Goal: Find contact information: Find contact information

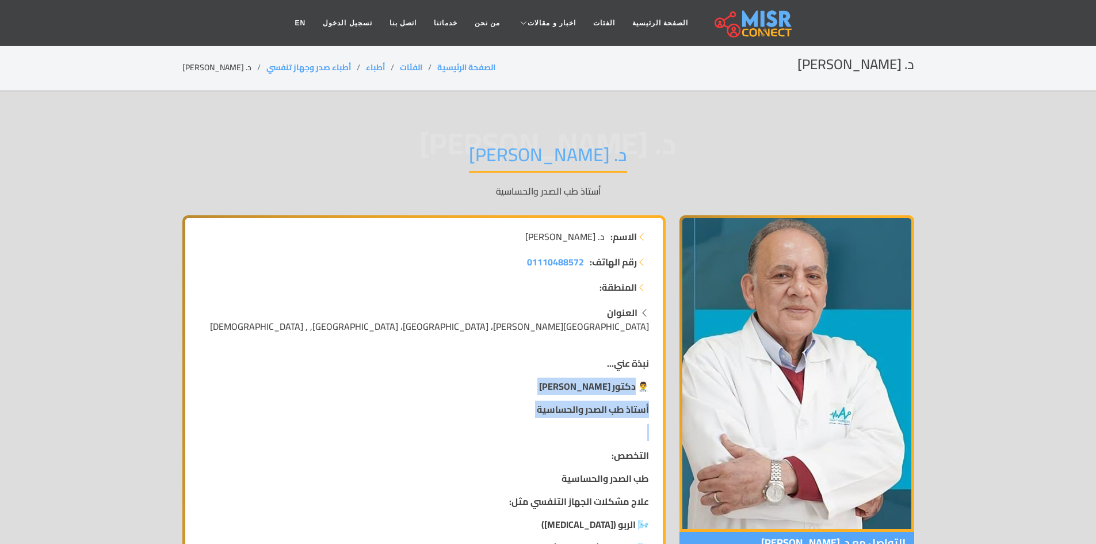
drag, startPoint x: 634, startPoint y: 388, endPoint x: 522, endPoint y: 419, distance: 116.4
click at [523, 416] on p "أستاذ طب الصدر والحساسية" at bounding box center [424, 409] width 450 height 14
drag, startPoint x: 632, startPoint y: 383, endPoint x: 533, endPoint y: 407, distance: 102.5
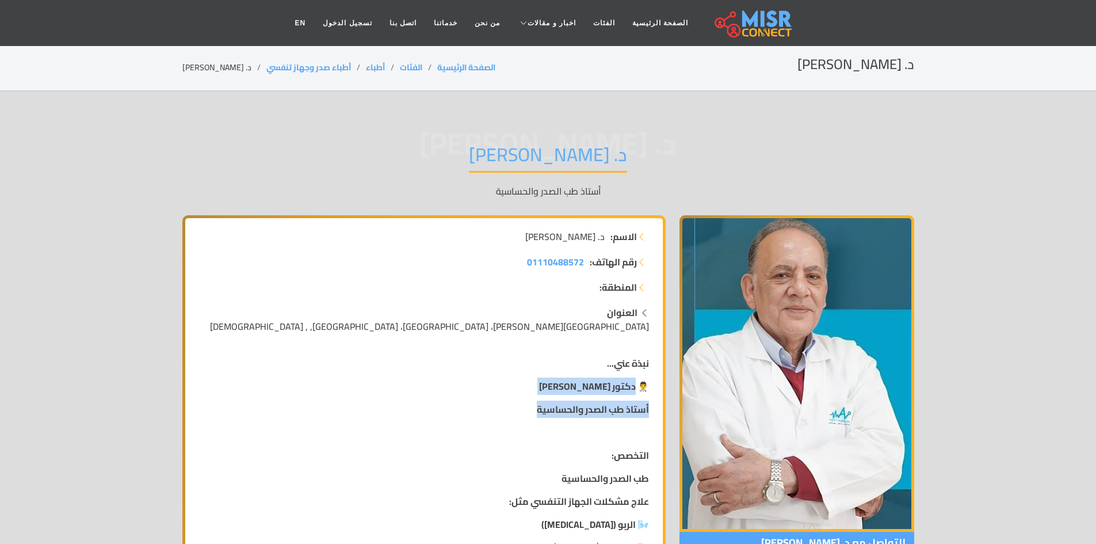
copy div "[PERSON_NAME] أستاذ طب الصدر والحساسية"
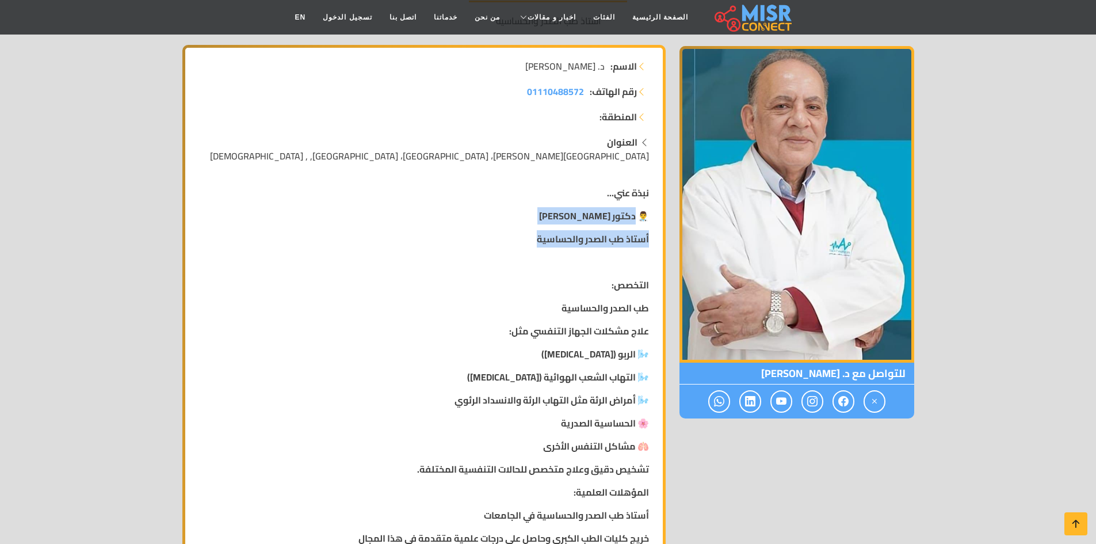
scroll to position [173, 0]
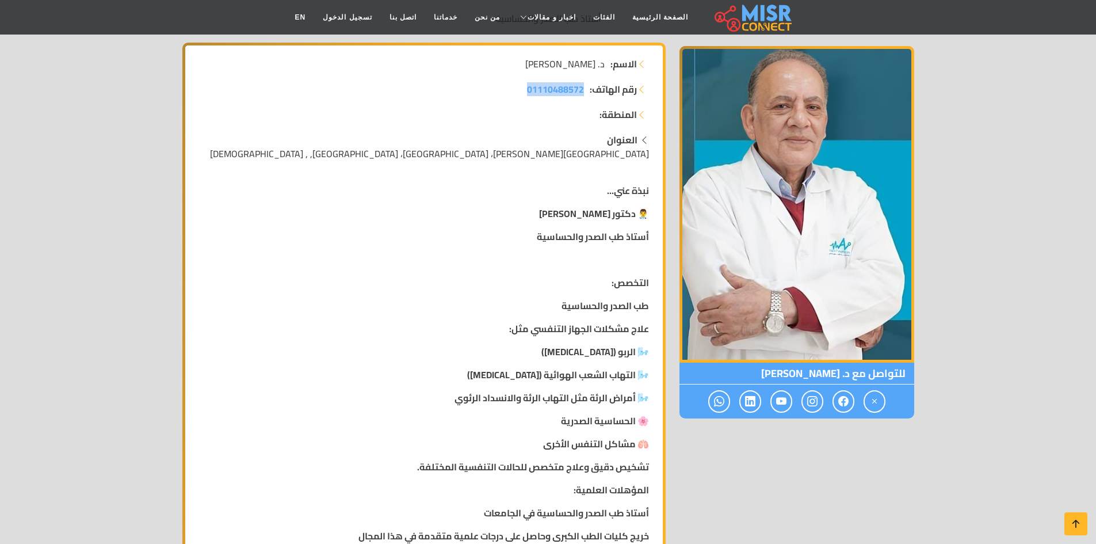
drag, startPoint x: 583, startPoint y: 93, endPoint x: 495, endPoint y: 93, distance: 88.0
click at [495, 93] on li "رقم الهاتف: 01110488572" at bounding box center [424, 89] width 450 height 14
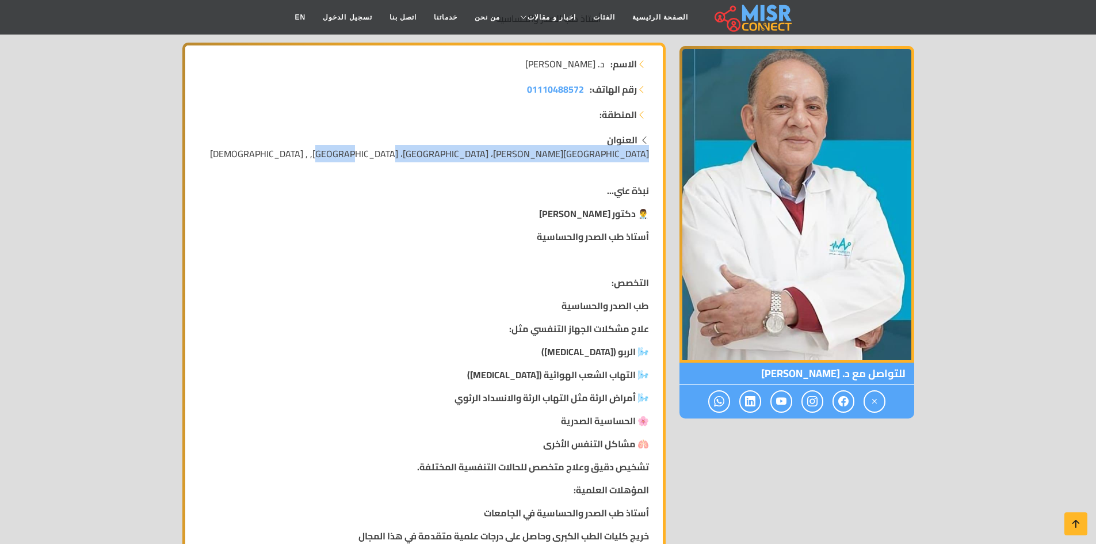
drag, startPoint x: 645, startPoint y: 154, endPoint x: 402, endPoint y: 159, distance: 243.4
click at [411, 159] on div "العنوان [GEOGRAPHIC_DATA][PERSON_NAME]، [GEOGRAPHIC_DATA] غرب، [GEOGRAPHIC_DATA…" at bounding box center [424, 147] width 450 height 28
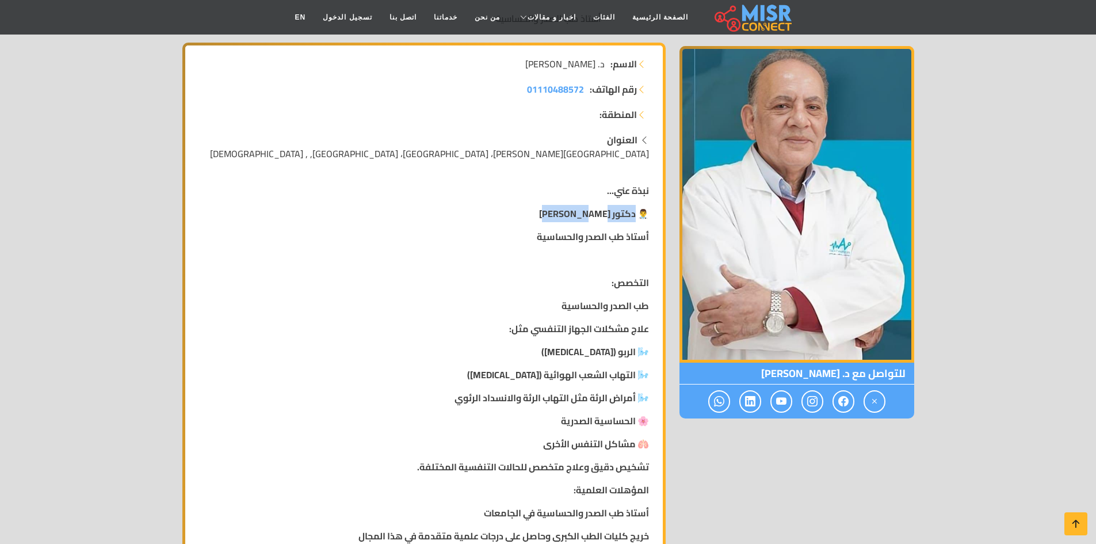
drag, startPoint x: 633, startPoint y: 216, endPoint x: 558, endPoint y: 216, distance: 75.4
click at [558, 216] on p "👨‍⚕️ دكتور [PERSON_NAME]" at bounding box center [424, 214] width 450 height 14
drag, startPoint x: 648, startPoint y: 235, endPoint x: 531, endPoint y: 233, distance: 116.8
click at [531, 233] on p "أستاذ طب الصدر والحساسية" at bounding box center [424, 237] width 450 height 14
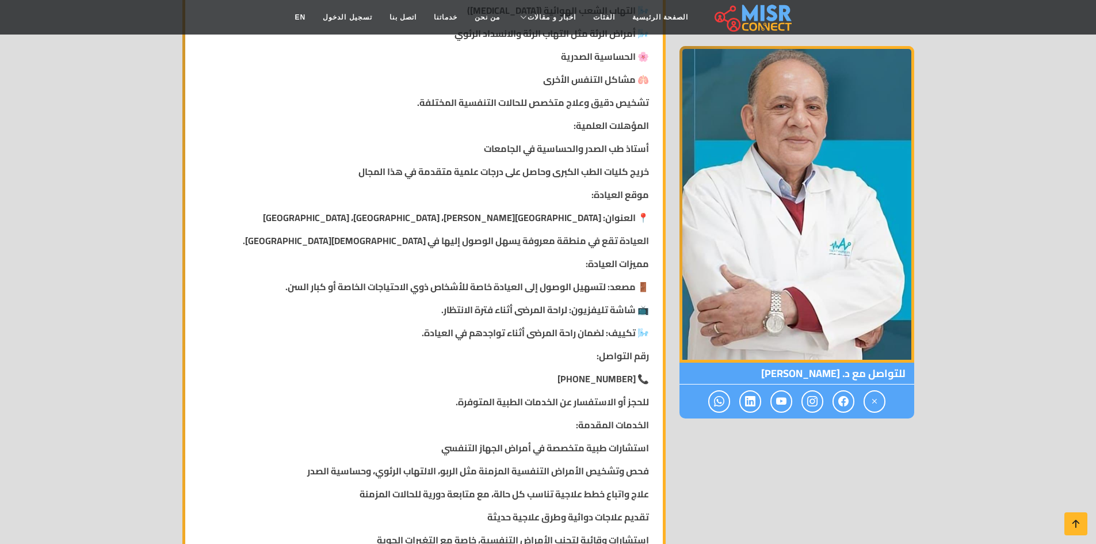
scroll to position [748, 0]
